Goal: Transaction & Acquisition: Obtain resource

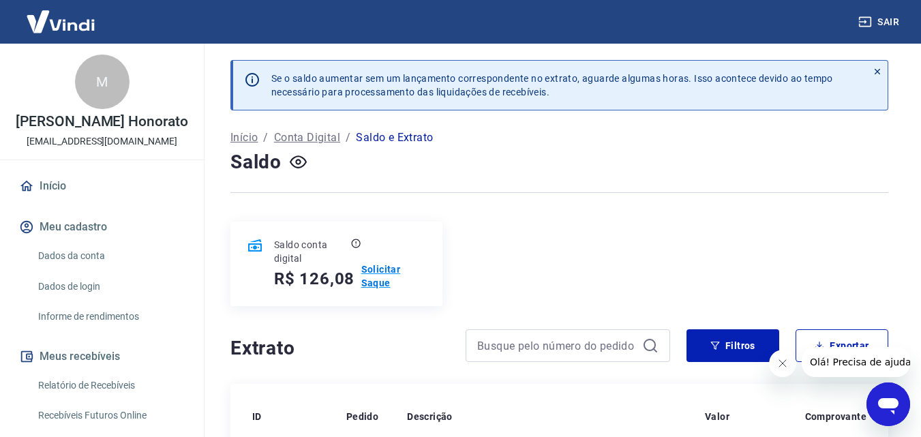
click at [375, 269] on p "Solicitar Saque" at bounding box center [393, 276] width 65 height 27
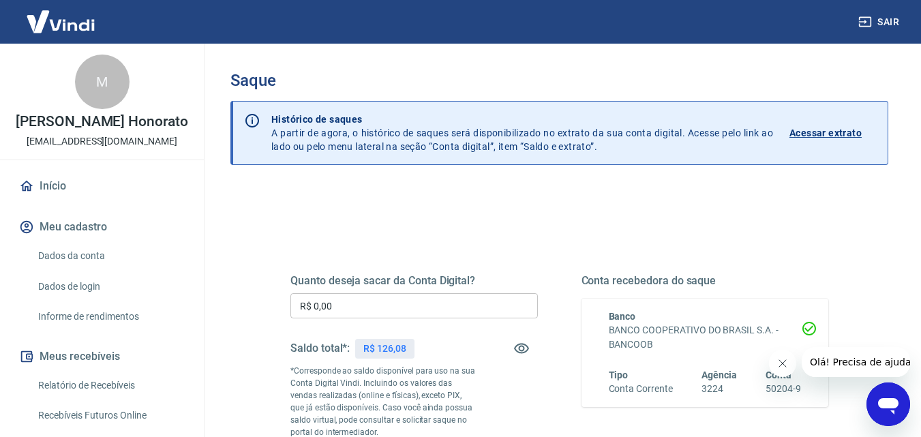
click at [378, 301] on input "R$ 0,00" at bounding box center [414, 305] width 248 height 25
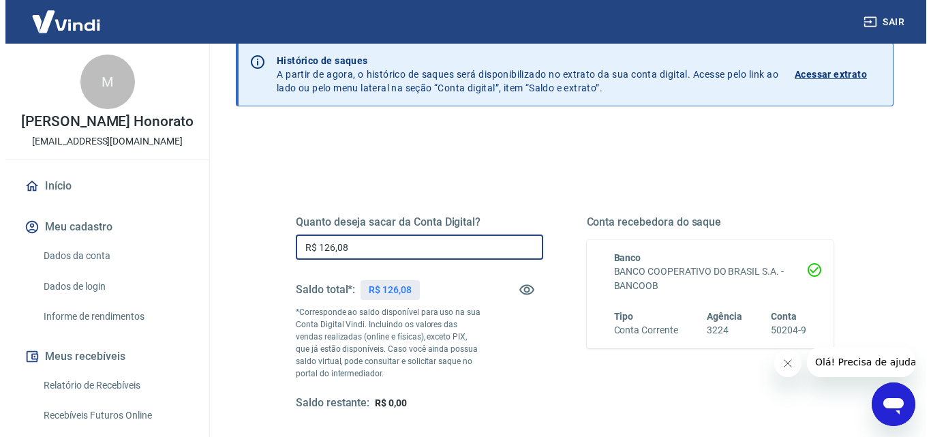
scroll to position [136, 0]
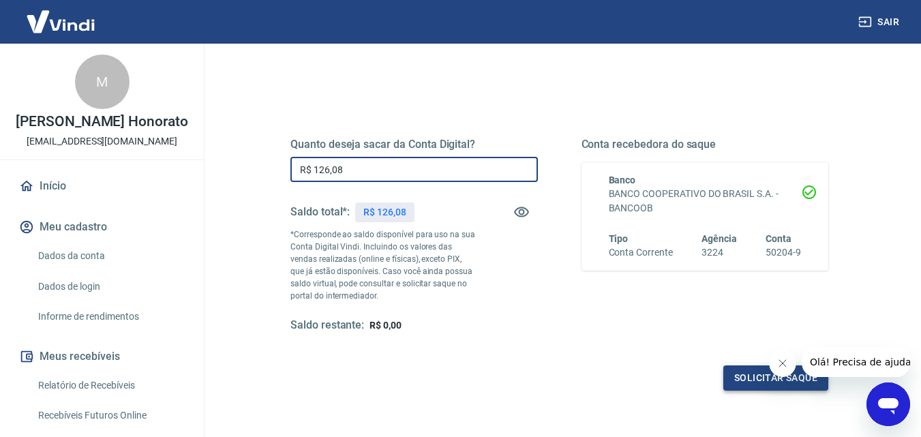
type input "R$ 126,08"
click at [742, 373] on button "Solicitar saque" at bounding box center [775, 377] width 105 height 25
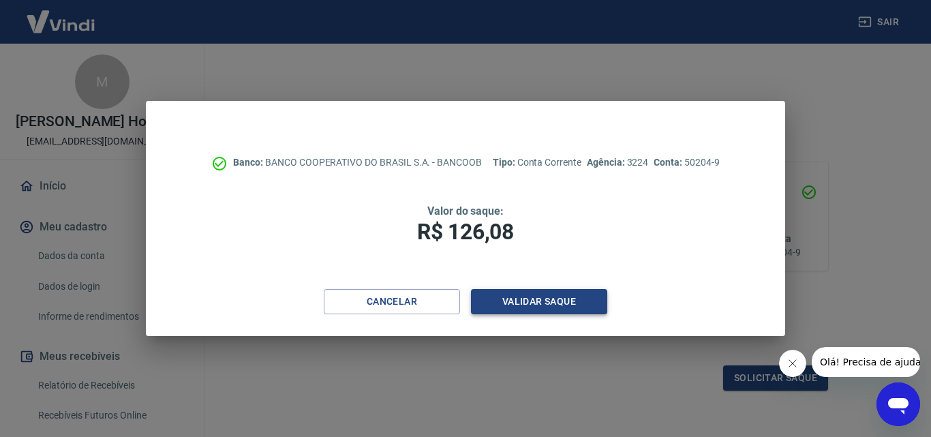
click at [523, 297] on button "Validar saque" at bounding box center [539, 301] width 136 height 25
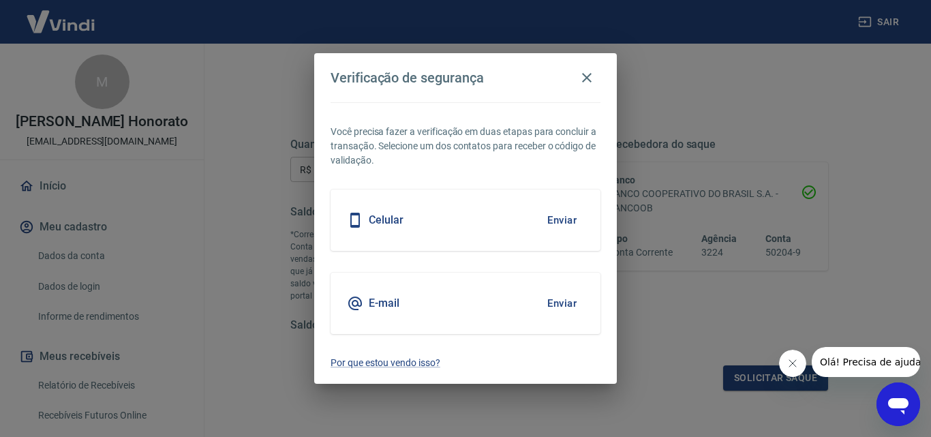
click at [550, 295] on button "Enviar" at bounding box center [562, 303] width 44 height 29
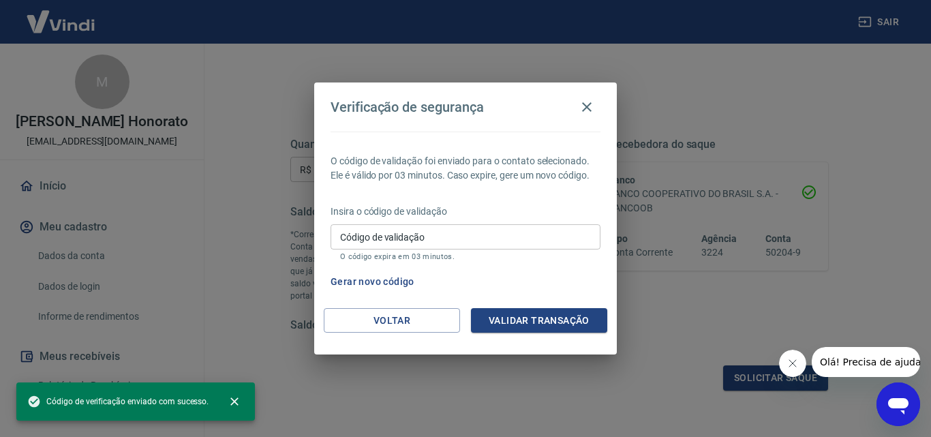
click at [422, 250] on div "Código de validação Código de validação O código expira em 03 minutos." at bounding box center [466, 242] width 270 height 37
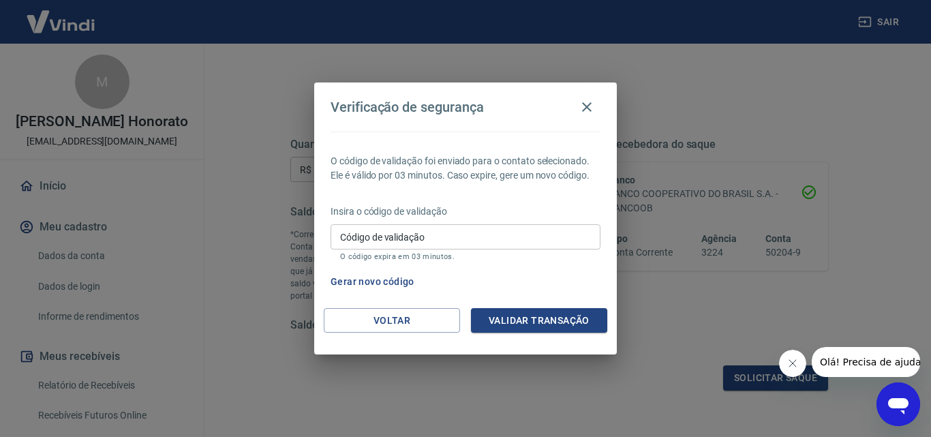
click at [430, 243] on input "Código de validação" at bounding box center [466, 236] width 270 height 25
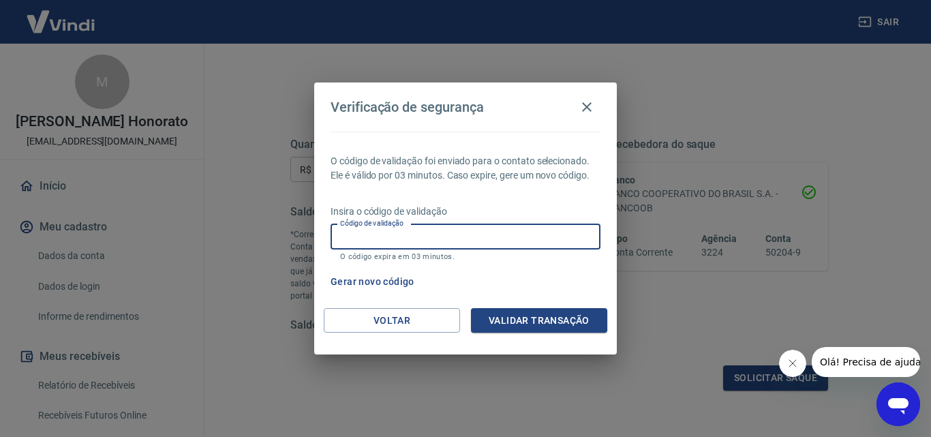
paste input "915605"
type input "915605"
click at [534, 317] on button "Validar transação" at bounding box center [539, 320] width 136 height 25
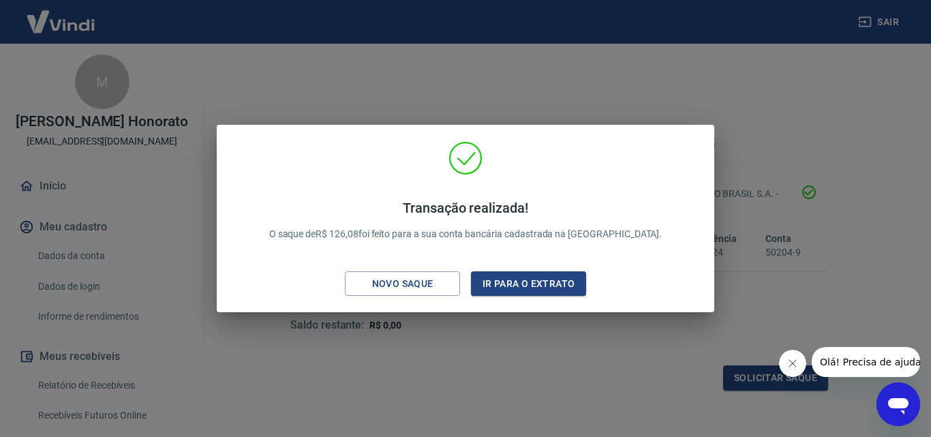
click at [466, 367] on div "Transação realizada! O saque de R$ 126,08 foi feito para a sua conta bancária c…" at bounding box center [465, 218] width 931 height 437
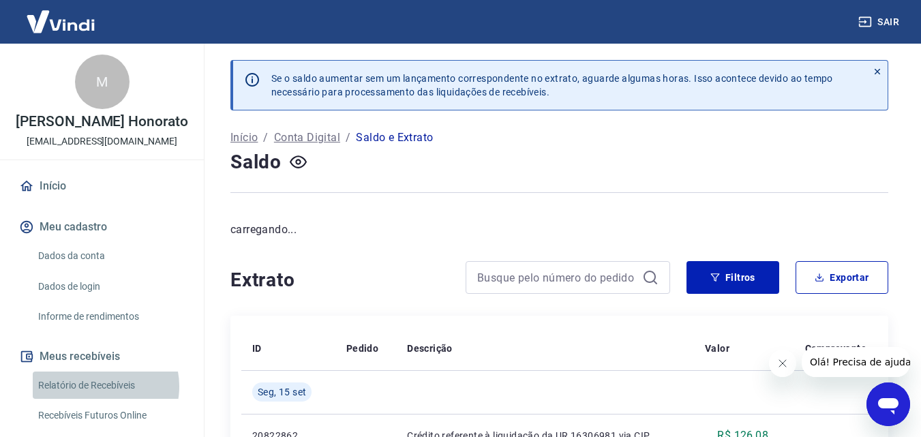
click at [103, 386] on link "Relatório de Recebíveis" at bounding box center [110, 386] width 155 height 28
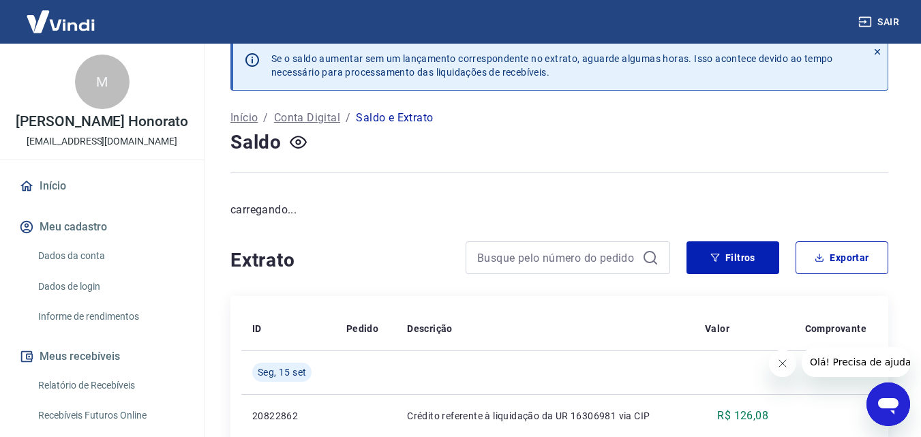
scroll to position [70, 0]
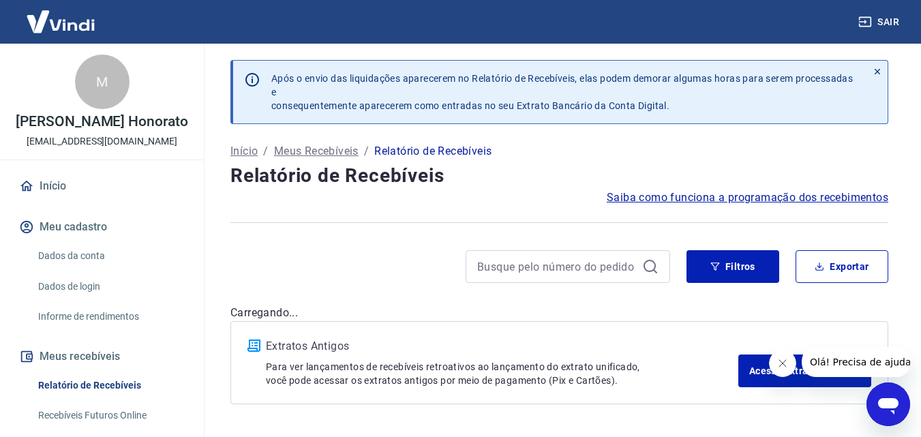
click at [45, 280] on link "Dados de login" at bounding box center [110, 287] width 155 height 28
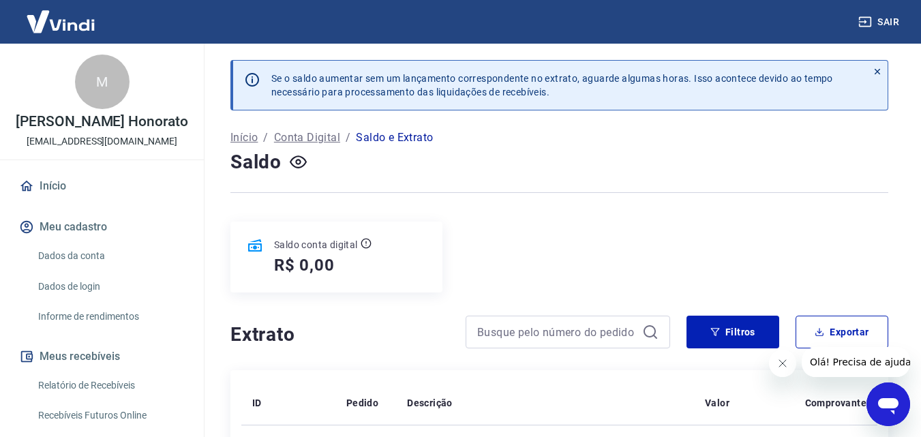
click at [125, 387] on link "Relatório de Recebíveis" at bounding box center [110, 386] width 155 height 28
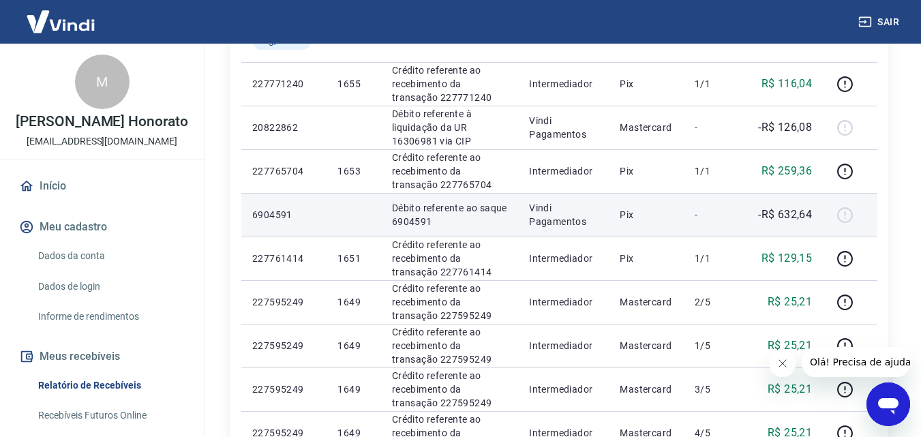
scroll to position [273, 0]
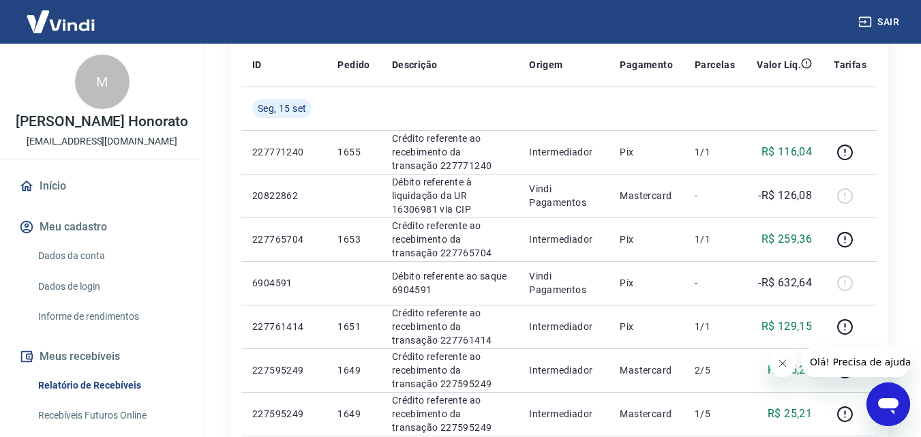
click at [66, 27] on img at bounding box center [60, 22] width 89 height 42
